Goal: Check status: Check status

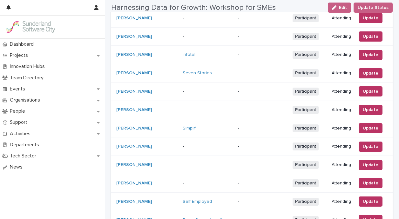
scroll to position [573, 0]
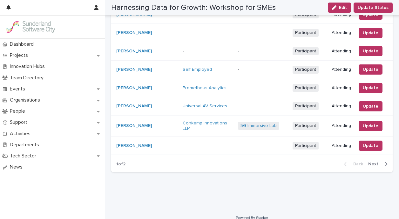
click at [375, 162] on span "Next" at bounding box center [375, 164] width 14 height 4
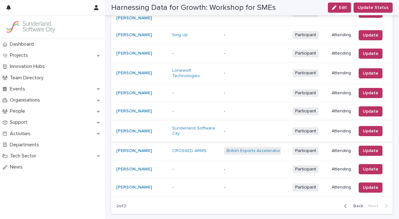
scroll to position [381, 0]
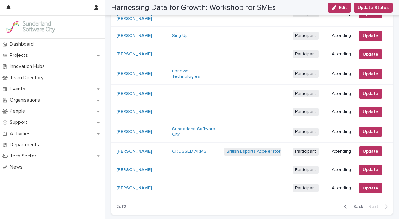
click at [131, 183] on div "[PERSON_NAME]" at bounding box center [141, 188] width 51 height 10
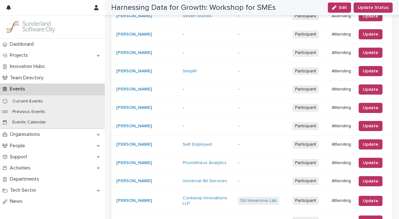
scroll to position [573, 0]
